Goal: Task Accomplishment & Management: Complete application form

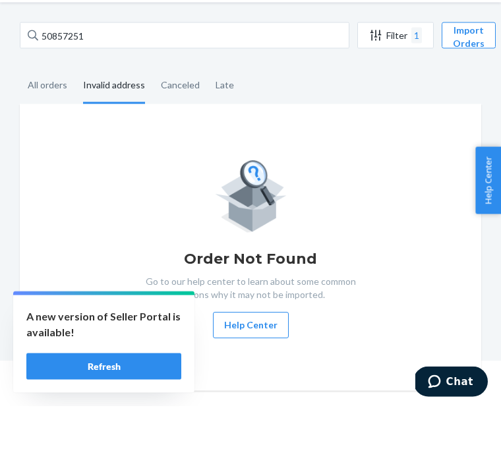
type input "50857251"
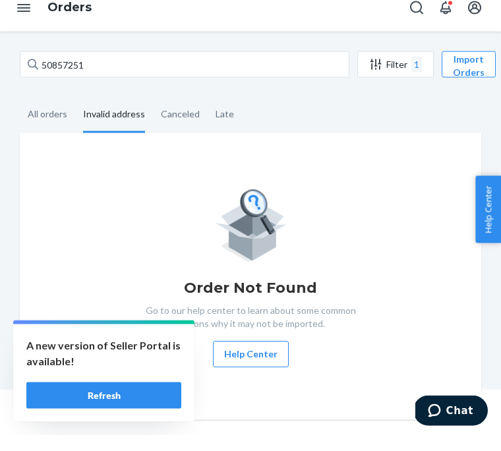
click at [145, 76] on input "50857251" at bounding box center [185, 80] width 330 height 26
click at [152, 67] on input "50857251" at bounding box center [185, 80] width 330 height 26
click at [32, 11] on button "Open Navigation" at bounding box center [24, 24] width 26 height 26
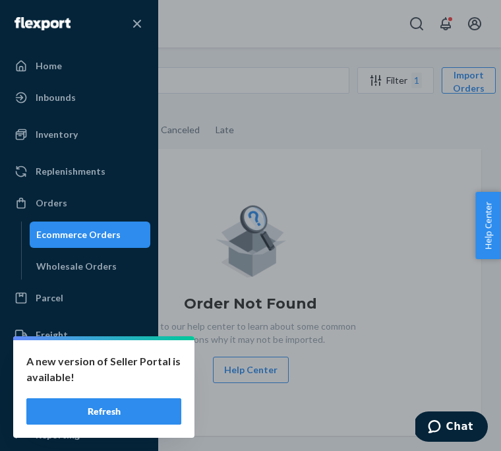
click at [59, 200] on div "Orders" at bounding box center [52, 203] width 32 height 13
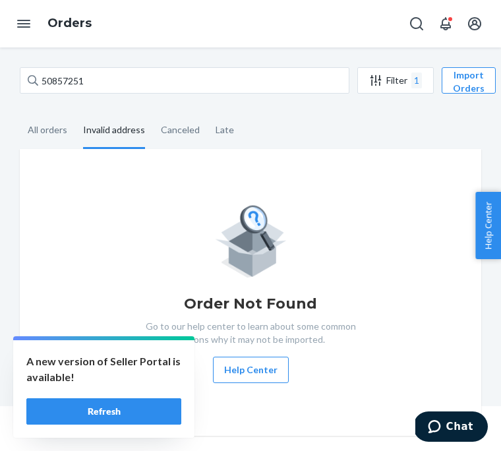
click at [125, 425] on button "Refresh" at bounding box center [103, 411] width 155 height 26
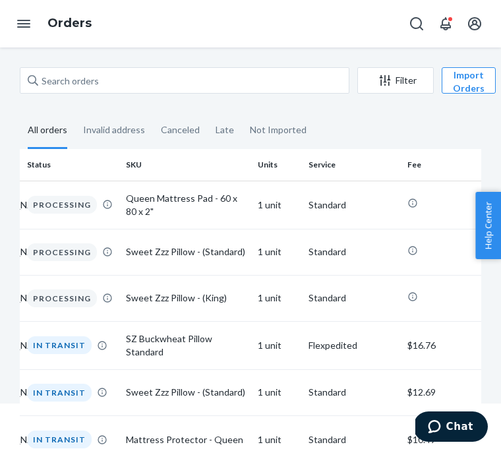
scroll to position [0, 198]
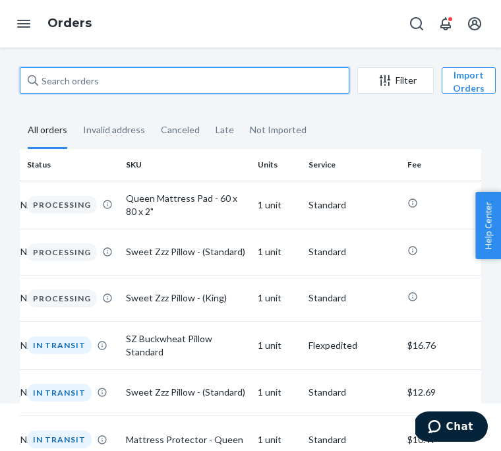
click at [88, 85] on input "text" at bounding box center [185, 80] width 330 height 26
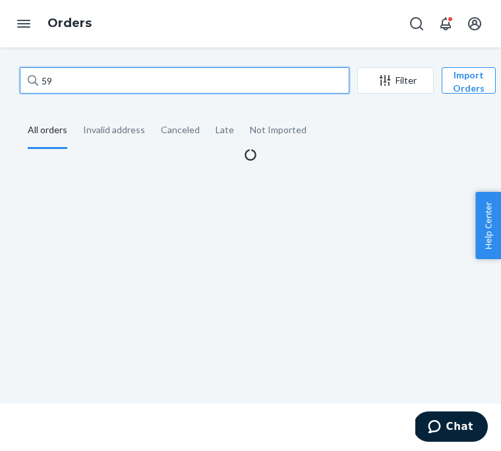
scroll to position [0, 0]
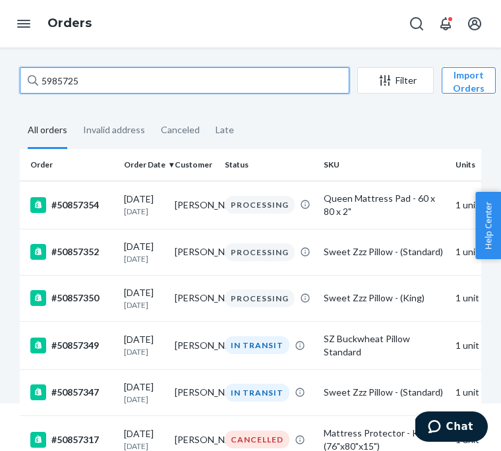
type input "59857251"
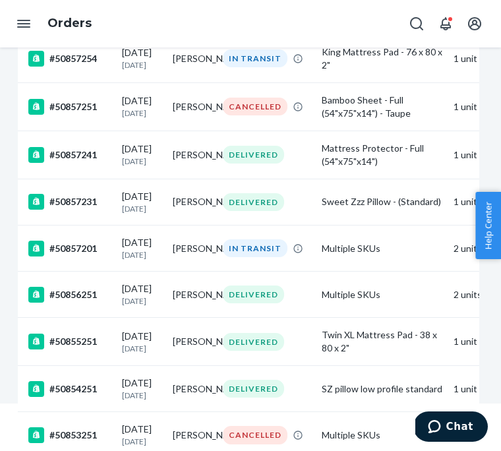
scroll to position [392, 2]
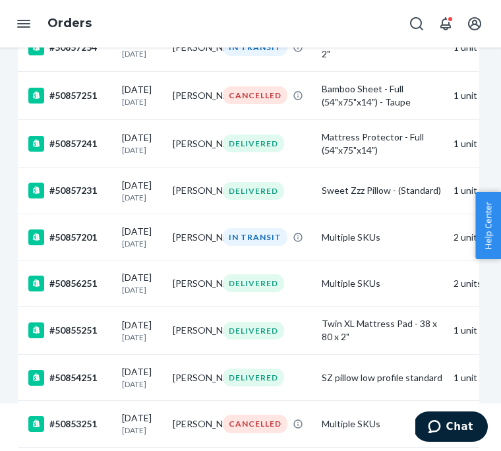
click at [257, 102] on div "CANCELLED" at bounding box center [255, 95] width 65 height 18
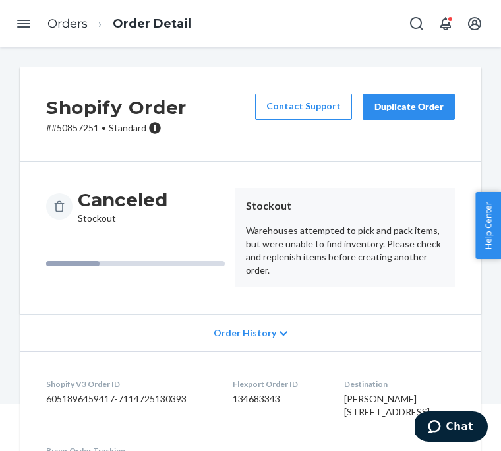
click at [418, 109] on div "Duplicate Order" at bounding box center [409, 106] width 70 height 13
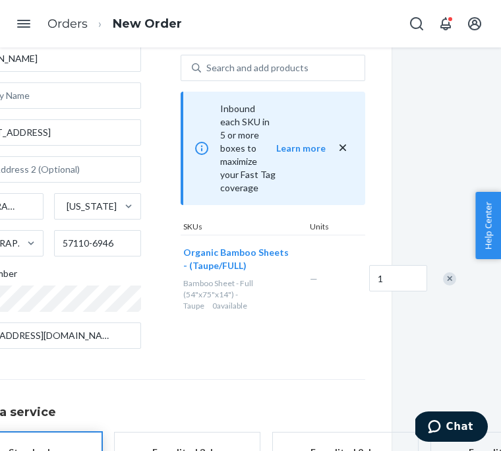
scroll to position [89, 91]
click at [449, 315] on div "Where to? Please input a valid shipping address here. [PERSON_NAME] [STREET_ADD…" at bounding box center [250, 249] width 501 height 404
click at [453, 320] on div "Where to? Please input a valid shipping address here. [PERSON_NAME] [STREET_ADD…" at bounding box center [250, 249] width 501 height 404
click at [449, 323] on div "Where to? Please input a valid shipping address here. [PERSON_NAME] [STREET_ADD…" at bounding box center [250, 249] width 501 height 404
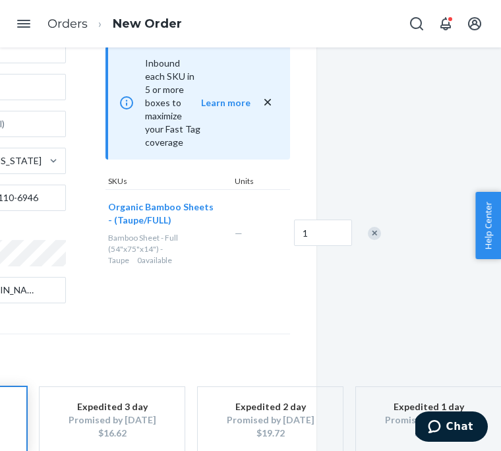
click at [377, 267] on div "Where to? Please input a valid shipping address here. [PERSON_NAME] [STREET_ADD…" at bounding box center [250, 249] width 501 height 404
click at [371, 269] on div "Where to? Please input a valid shipping address here. [PERSON_NAME] [STREET_ADD…" at bounding box center [250, 249] width 501 height 404
click at [166, 263] on div "Products Search and select the content of your order here. Search and add produ…" at bounding box center [198, 137] width 185 height 355
click at [380, 277] on div "Where to? Please input a valid shipping address here. [PERSON_NAME] [STREET_ADD…" at bounding box center [250, 249] width 501 height 404
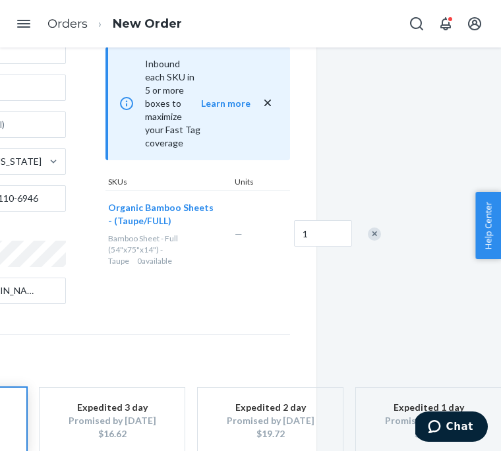
click at [376, 278] on div "Where to? Please input a valid shipping address here. [PERSON_NAME] [STREET_ADD…" at bounding box center [250, 249] width 501 height 404
click at [375, 270] on div "Where to? Please input a valid shipping address here. [PERSON_NAME] [STREET_ADD…" at bounding box center [250, 249] width 501 height 404
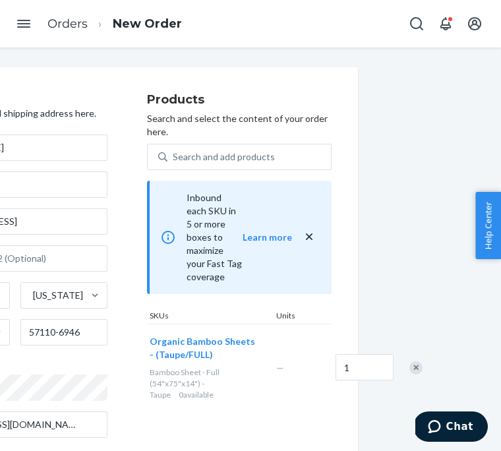
scroll to position [0, 123]
click at [309, 278] on div "Inbound each SKU in 5 or more boxes to maximize your Fast Tag coverage Learn mo…" at bounding box center [239, 237] width 185 height 113
click at [315, 287] on div "Search and add products Inbound each SKU in 5 or more boxes to maximize your Fa…" at bounding box center [239, 278] width 185 height 268
click at [418, 408] on div "Where to? Please input a valid shipping address here. [PERSON_NAME] [STREET_ADD…" at bounding box center [250, 249] width 501 height 404
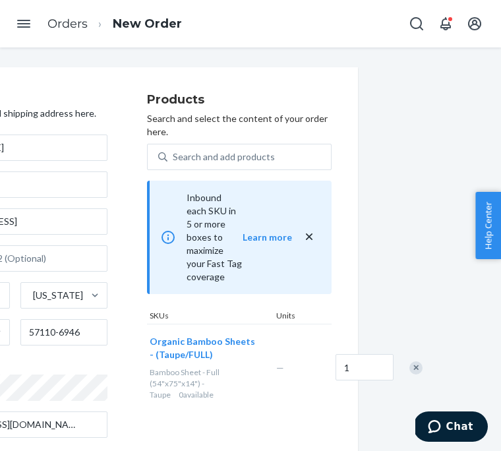
click at [418, 407] on div "Where to? Please input a valid shipping address here. [PERSON_NAME] [STREET_ADD…" at bounding box center [250, 249] width 501 height 404
click at [414, 402] on div "Where to? Please input a valid shipping address here. [PERSON_NAME] [STREET_ADD…" at bounding box center [250, 249] width 501 height 404
click at [420, 402] on div "Where to? Please input a valid shipping address here. [PERSON_NAME] [STREET_ADD…" at bounding box center [250, 249] width 501 height 404
click at [432, 398] on div "Where to? Please input a valid shipping address here. [PERSON_NAME] [STREET_ADD…" at bounding box center [250, 249] width 501 height 404
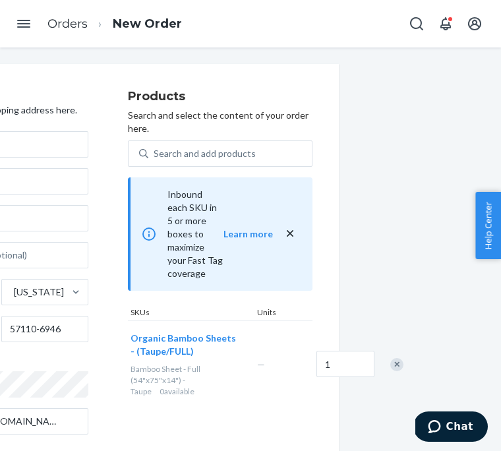
click at [423, 398] on div "Where to? Please input a valid shipping address here. [PERSON_NAME] [STREET_ADD…" at bounding box center [250, 249] width 501 height 404
click at [397, 401] on div "Where to? Please input a valid shipping address here. [PERSON_NAME] [STREET_ADD…" at bounding box center [250, 249] width 501 height 404
click at [396, 400] on div "Where to? Please input a valid shipping address here. [PERSON_NAME] [STREET_ADD…" at bounding box center [250, 249] width 501 height 404
click at [392, 402] on div "Where to? Please input a valid shipping address here. [PERSON_NAME] [STREET_ADD…" at bounding box center [250, 249] width 501 height 404
click at [391, 411] on div "Where to? Please input a valid shipping address here. [PERSON_NAME] [STREET_ADD…" at bounding box center [250, 249] width 501 height 404
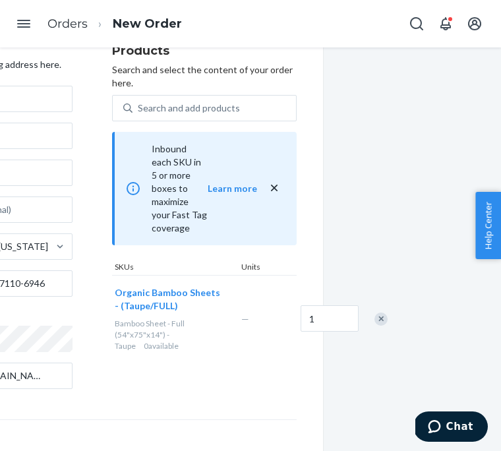
scroll to position [49, 161]
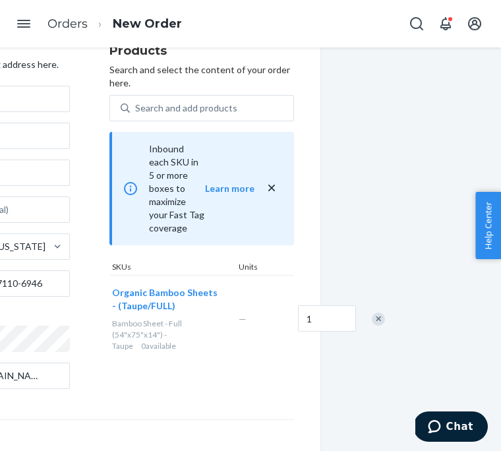
click at [377, 360] on div "Where to? Please input a valid shipping address here. [PERSON_NAME] [STREET_ADD…" at bounding box center [250, 249] width 501 height 404
click at [375, 366] on div "Where to? Please input a valid shipping address here. [PERSON_NAME] [STREET_ADD…" at bounding box center [250, 249] width 501 height 404
click at [374, 361] on div "Where to? Please input a valid shipping address here. [PERSON_NAME] [STREET_ADD…" at bounding box center [250, 249] width 501 height 404
click at [373, 357] on div "Where to? Please input a valid shipping address here. [PERSON_NAME] [STREET_ADD…" at bounding box center [250, 249] width 501 height 404
click at [371, 358] on div "Where to? Please input a valid shipping address here. [PERSON_NAME] [STREET_ADD…" at bounding box center [250, 249] width 501 height 404
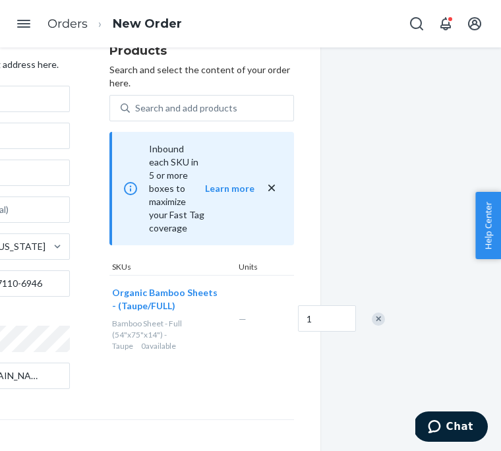
click at [372, 374] on div "Where to? Please input a valid shipping address here. [PERSON_NAME] [STREET_ADD…" at bounding box center [250, 249] width 501 height 404
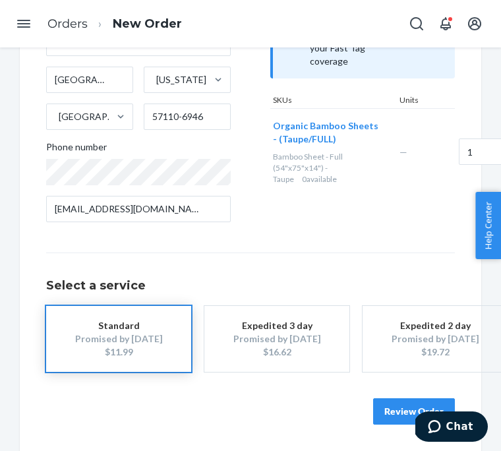
scroll to position [214, 0]
